Goal: Information Seeking & Learning: Learn about a topic

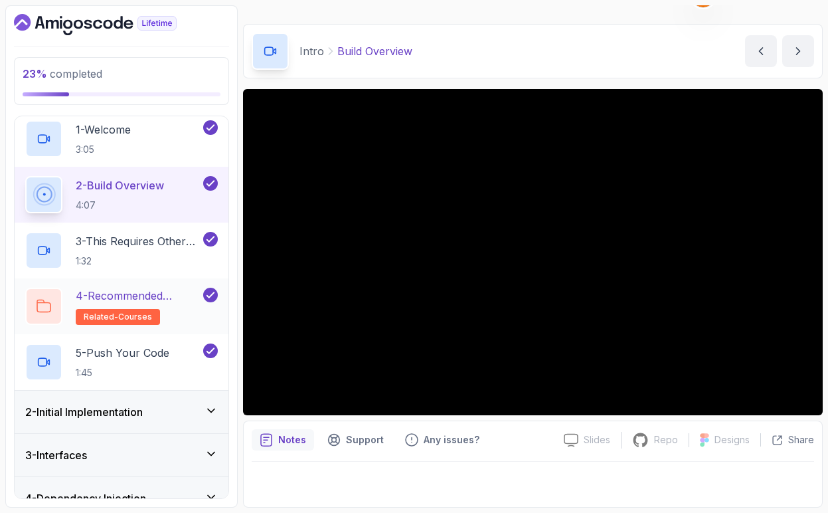
scroll to position [135, 0]
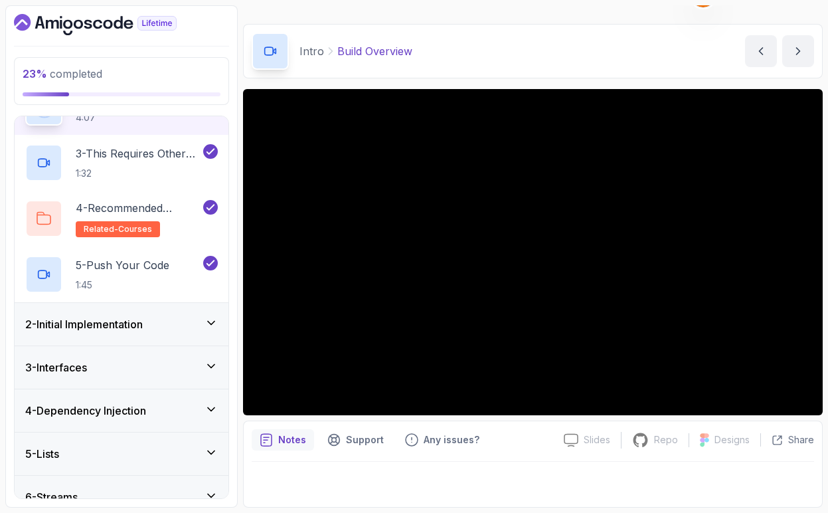
click at [210, 321] on icon at bounding box center [211, 322] width 13 height 13
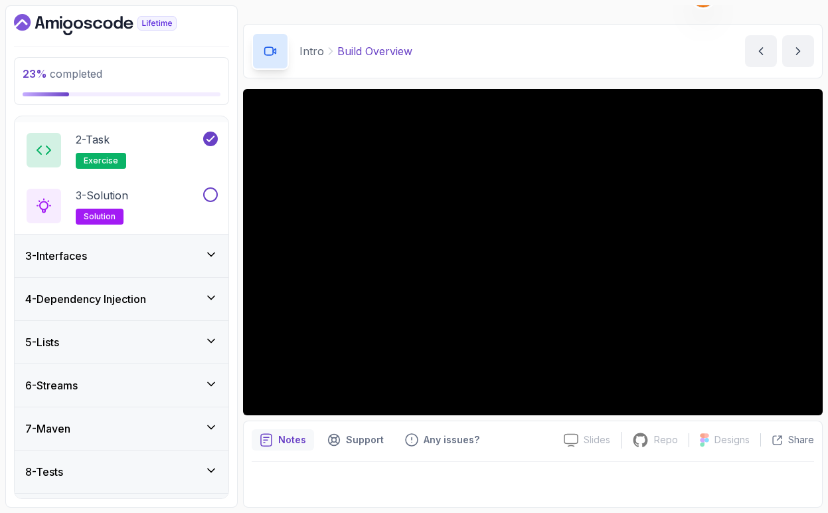
scroll to position [27, 0]
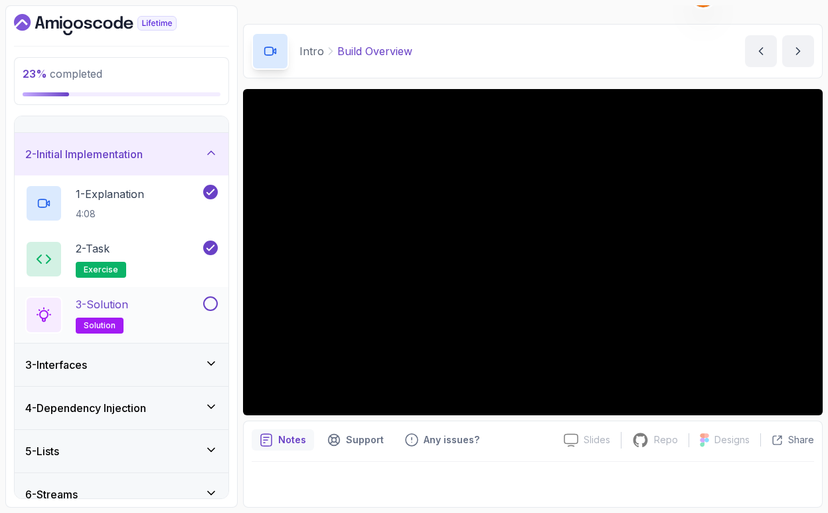
click at [167, 304] on div "3 - Solution solution" at bounding box center [112, 314] width 175 height 37
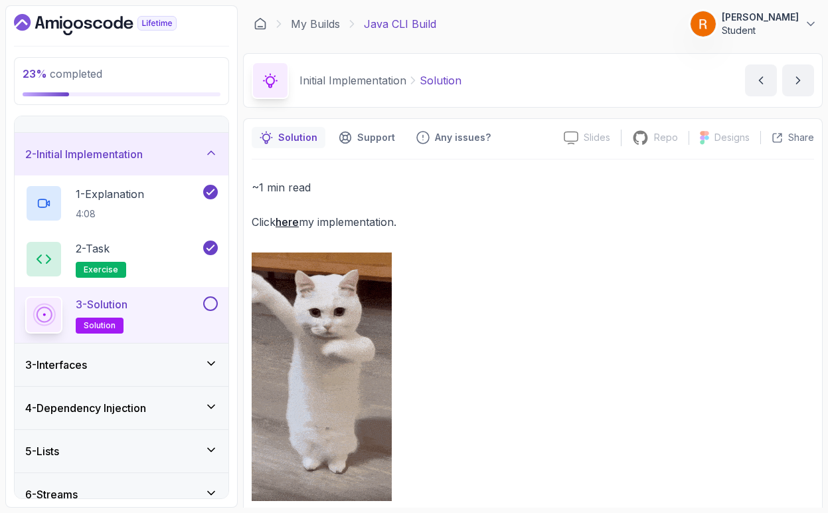
click at [210, 303] on button at bounding box center [210, 303] width 15 height 15
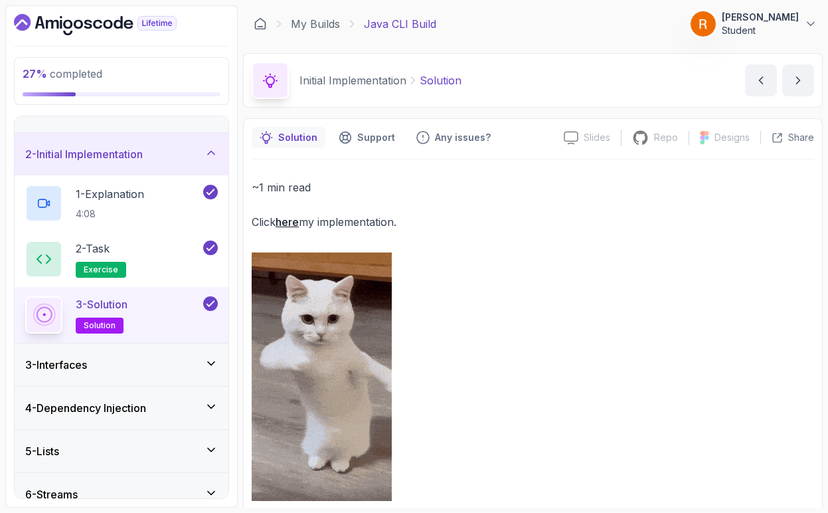
click at [210, 368] on icon at bounding box center [211, 363] width 13 height 13
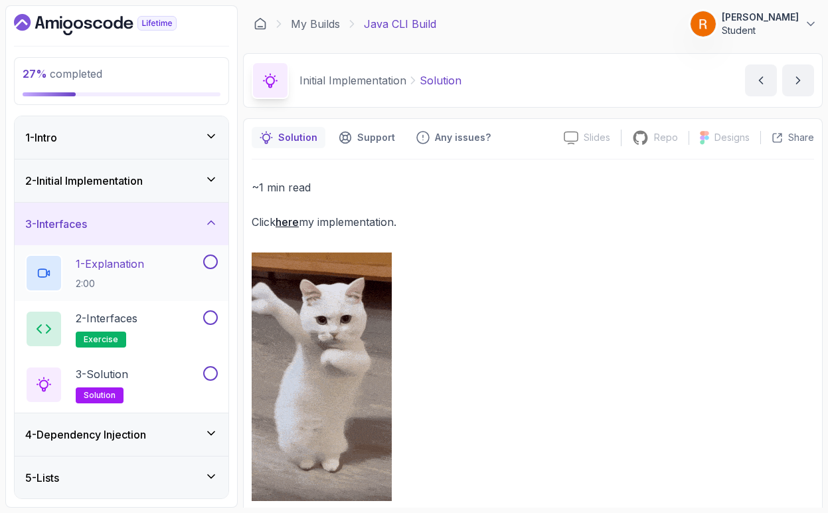
click at [172, 270] on div "1 - Explanation 2:00" at bounding box center [112, 272] width 175 height 37
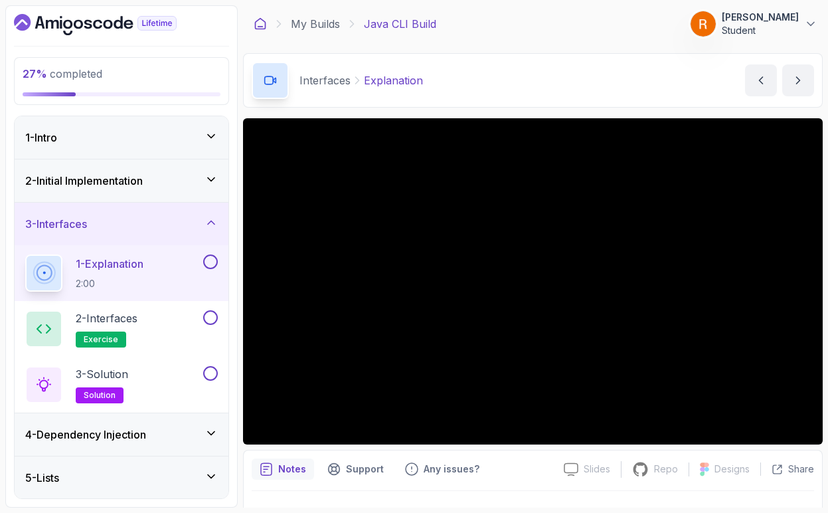
click at [265, 29] on icon at bounding box center [261, 24] width 10 height 11
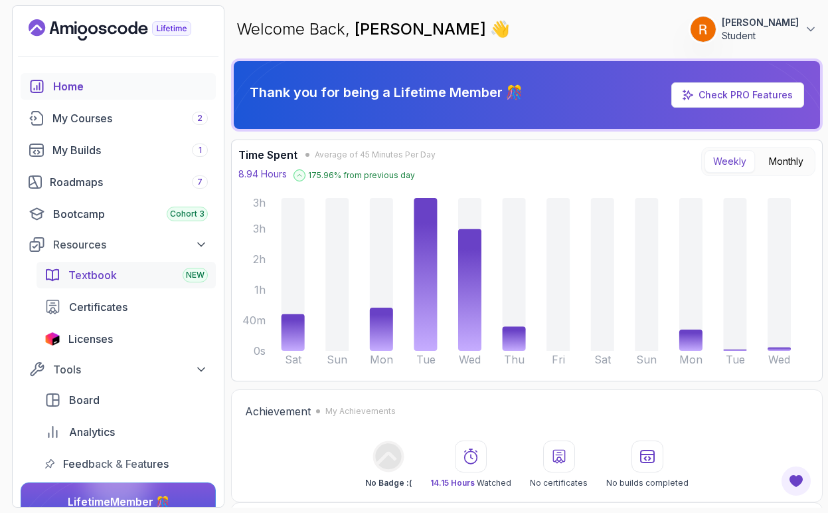
scroll to position [62, 0]
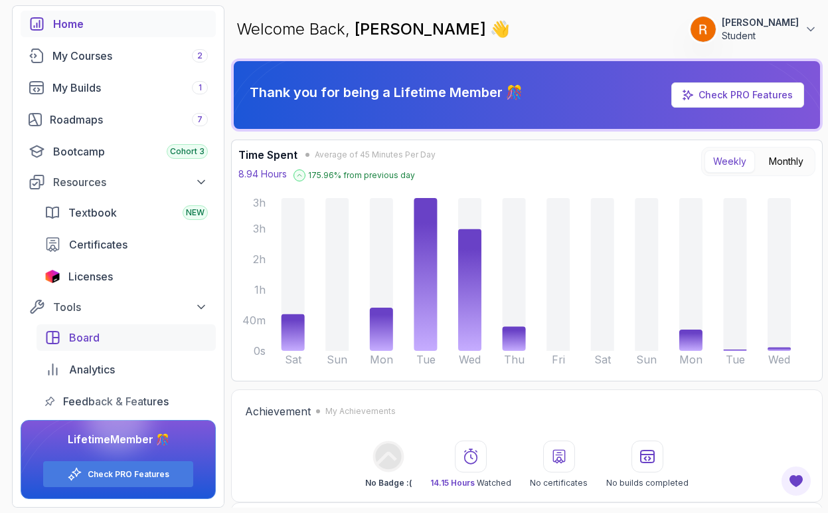
click at [92, 337] on span "Board" at bounding box center [84, 337] width 31 height 16
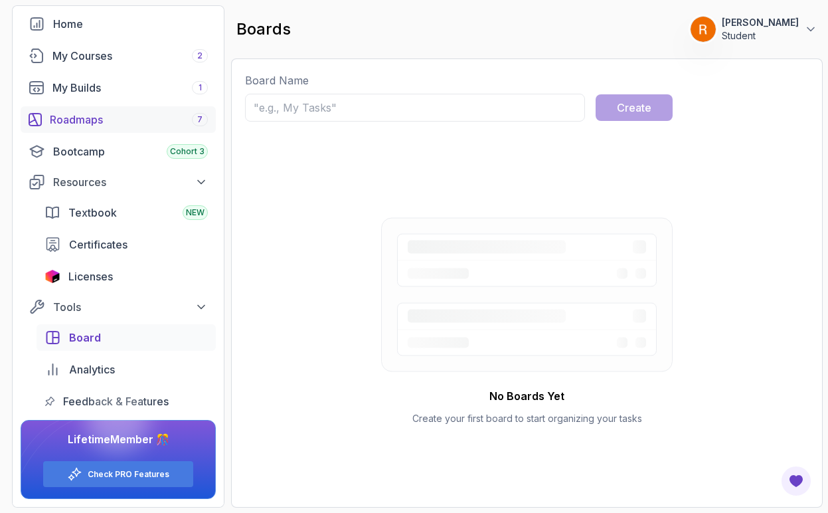
click at [110, 118] on div "Roadmaps 7" at bounding box center [129, 120] width 158 height 16
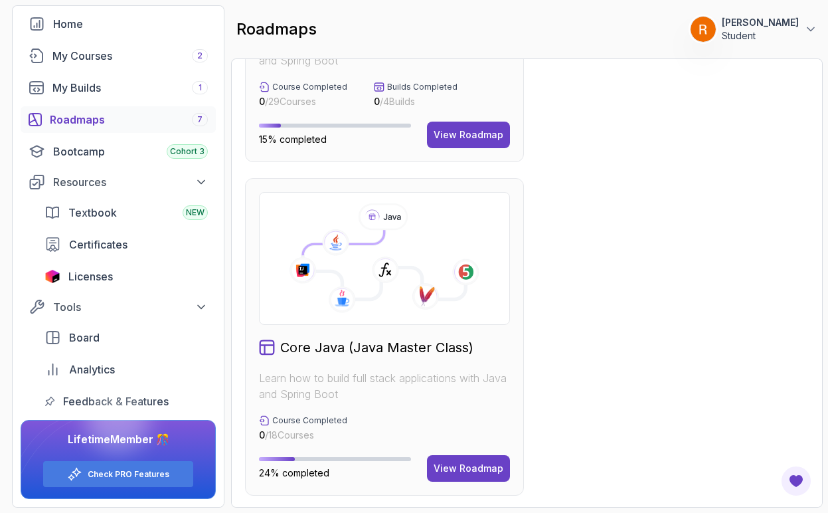
scroll to position [561, 0]
click at [493, 468] on div "View Roadmap" at bounding box center [469, 467] width 70 height 13
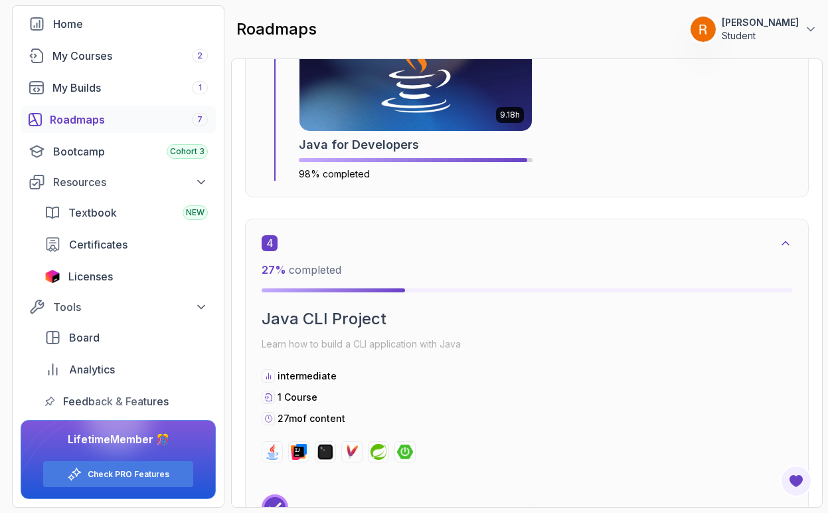
scroll to position [1710, 0]
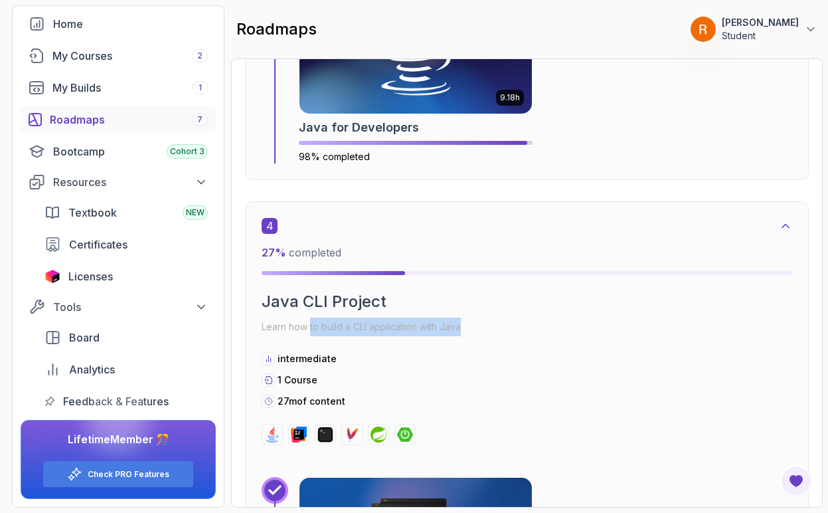
drag, startPoint x: 309, startPoint y: 325, endPoint x: 473, endPoint y: 330, distance: 163.4
click at [473, 330] on p "Learn how to build a CLI application with Java" at bounding box center [527, 326] width 531 height 19
click at [473, 344] on div "4 27 % completed Java CLI Project Learn how to build a CLI application with Jav…" at bounding box center [527, 331] width 531 height 227
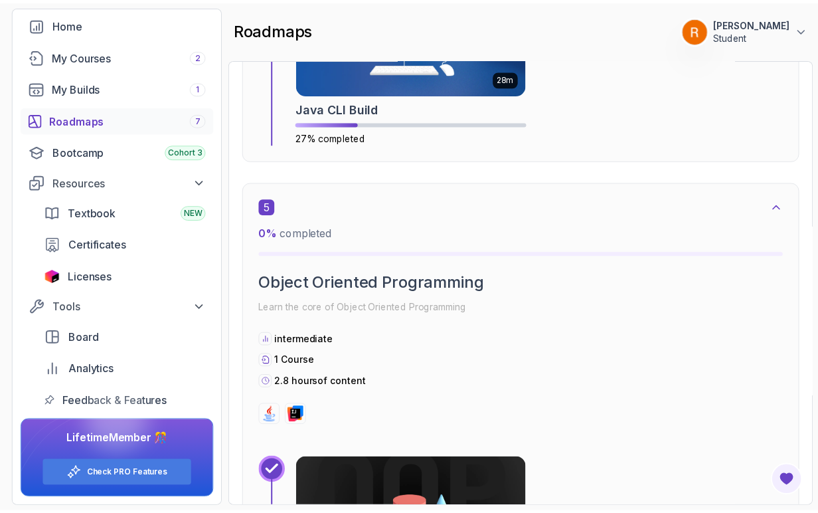
scroll to position [2331, 0]
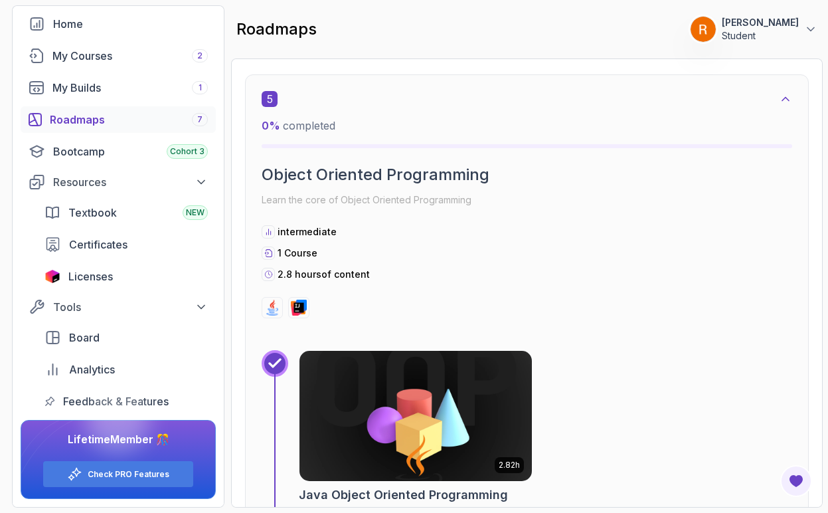
click at [436, 412] on img at bounding box center [415, 415] width 244 height 137
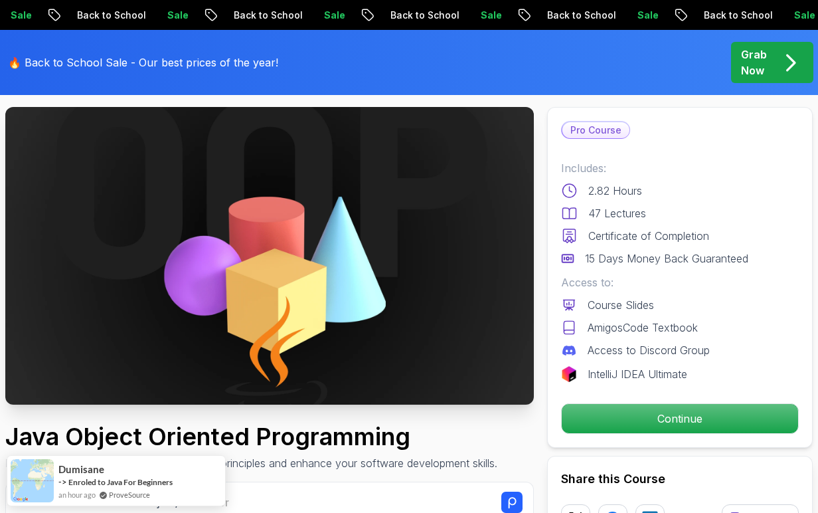
scroll to position [70, 0]
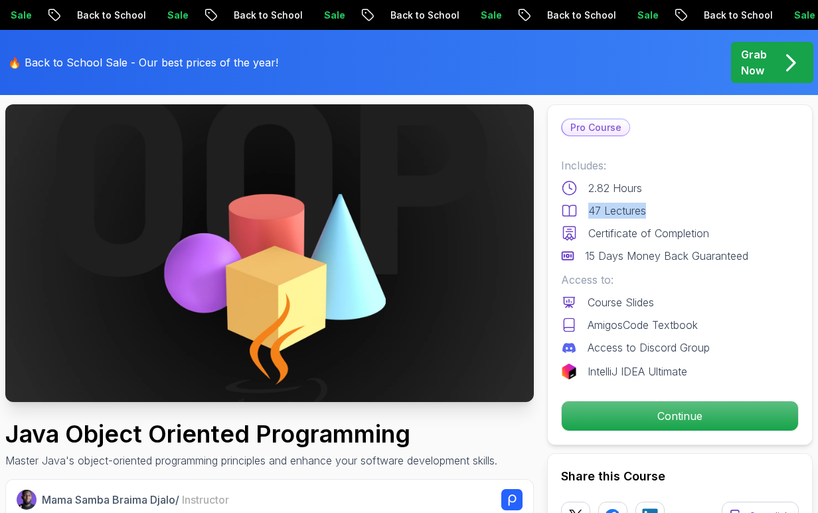
drag, startPoint x: 590, startPoint y: 210, endPoint x: 654, endPoint y: 216, distance: 64.0
click at [646, 213] on p "47 Lectures" at bounding box center [617, 211] width 58 height 16
click at [659, 217] on div "47 Lectures" at bounding box center [680, 211] width 238 height 16
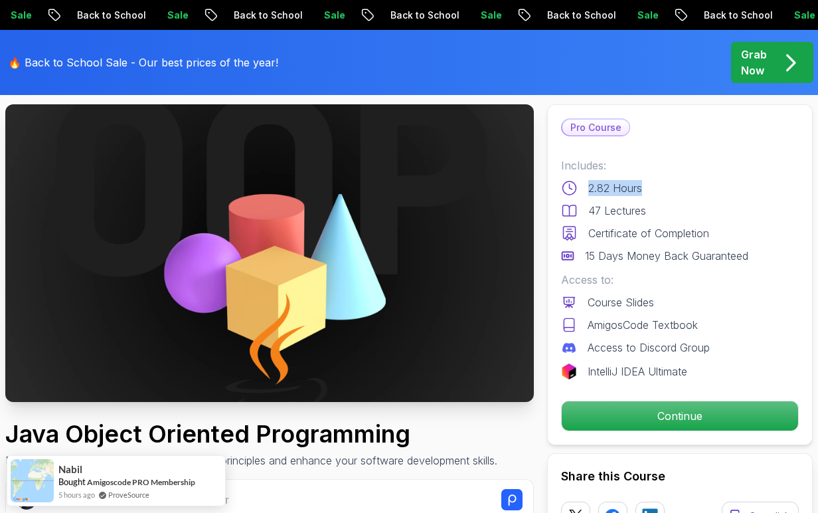
drag, startPoint x: 588, startPoint y: 189, endPoint x: 643, endPoint y: 190, distance: 54.4
click at [642, 190] on p "2.82 Hours" at bounding box center [615, 188] width 54 height 16
click at [647, 191] on div "2.82 Hours" at bounding box center [680, 188] width 238 height 16
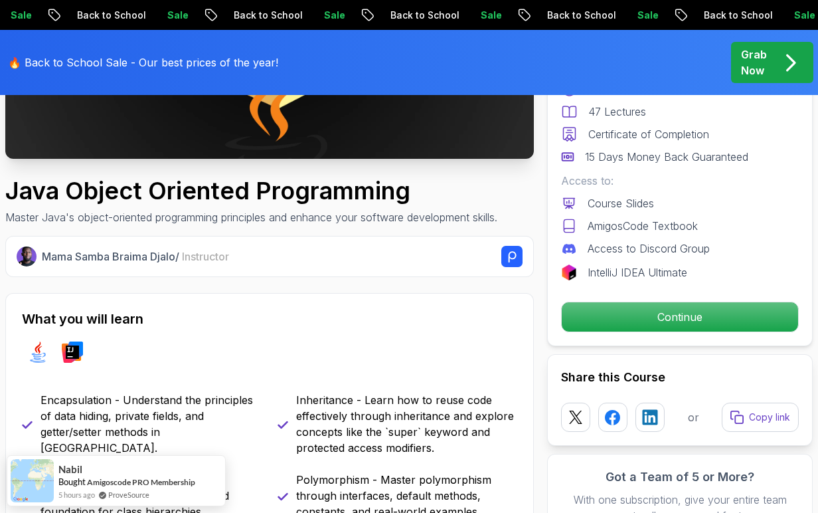
scroll to position [331, 0]
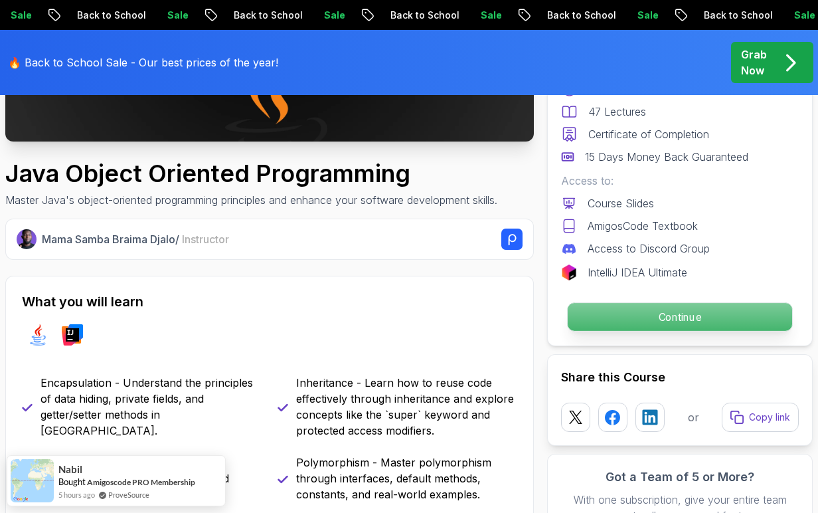
click at [612, 326] on p "Continue" at bounding box center [680, 317] width 224 height 28
